Goal: Task Accomplishment & Management: Manage account settings

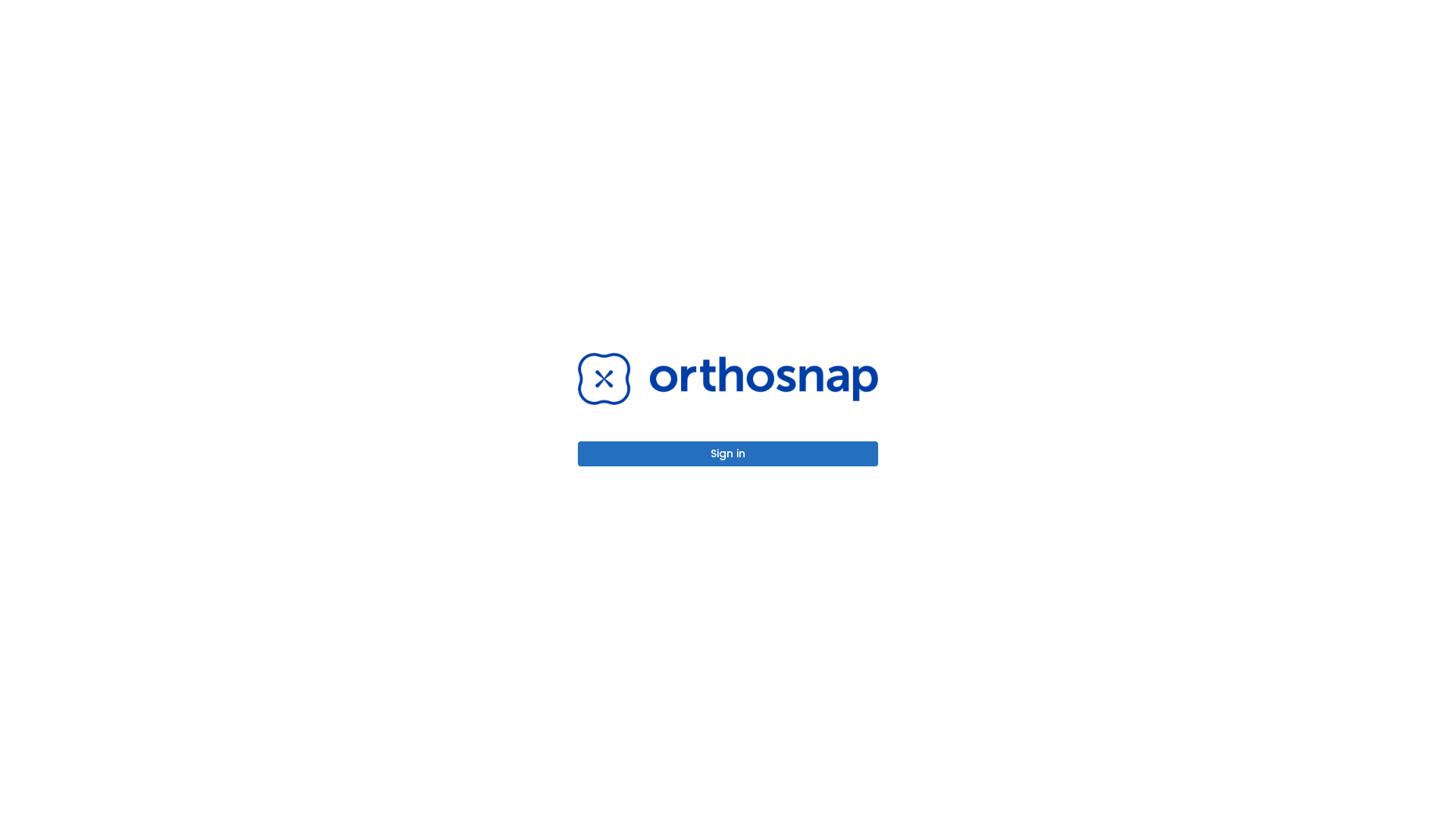
click at [728, 453] on button "Sign in" at bounding box center [728, 453] width 301 height 25
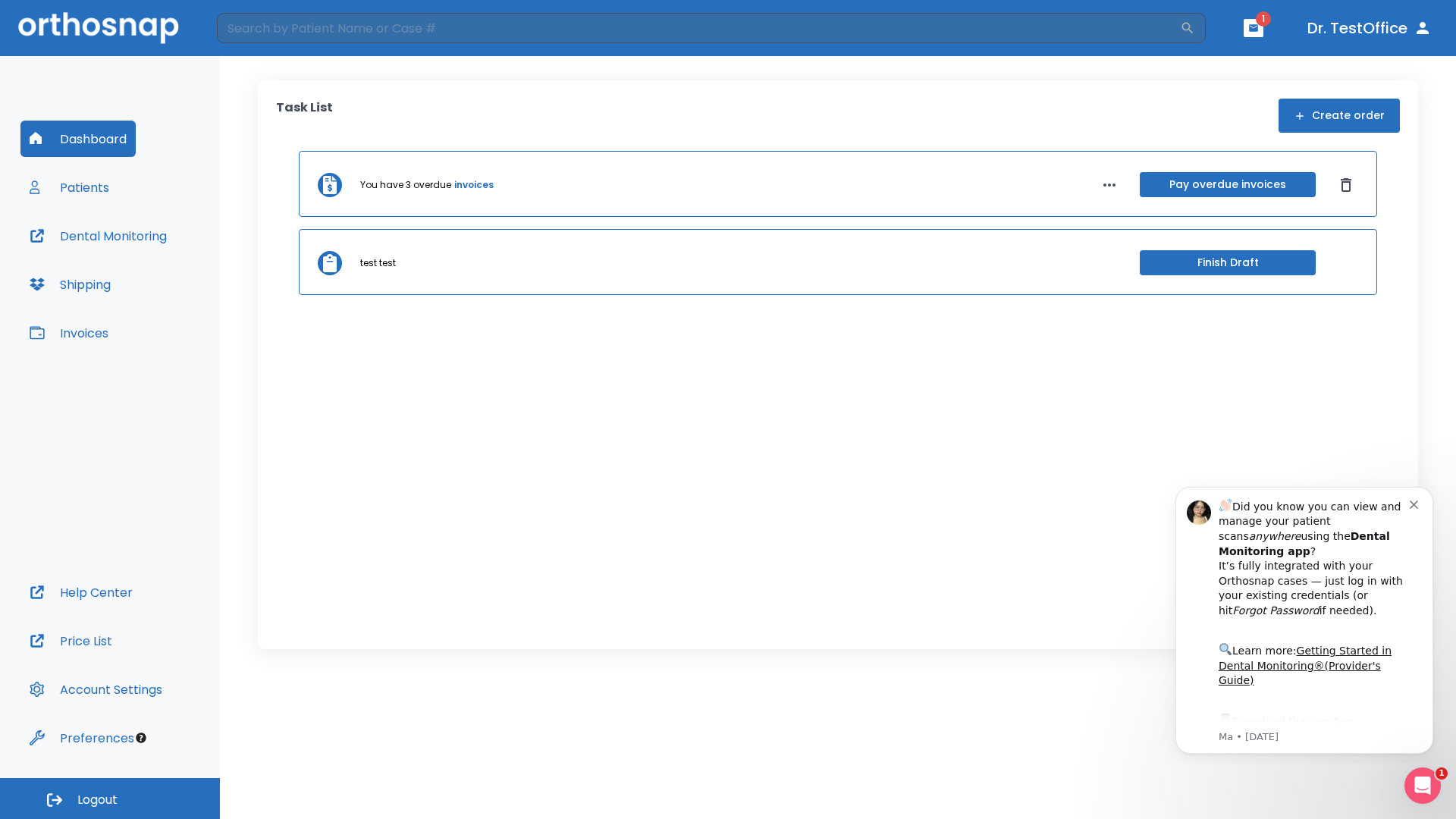
click at [110, 798] on span "Logout" at bounding box center [97, 801] width 41 height 17
